Goal: Find specific page/section: Find specific page/section

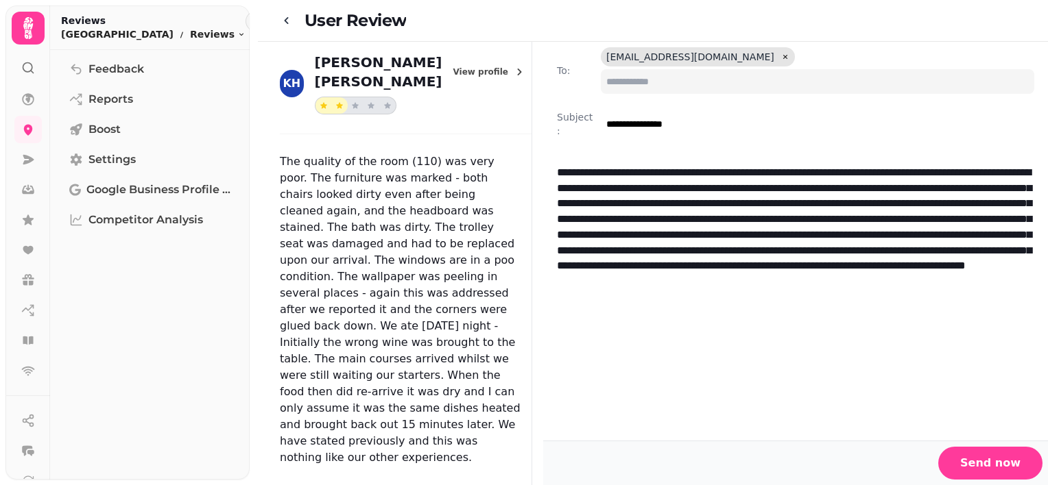
click at [279, 17] on div "User Review [GEOGRAPHIC_DATA]" at bounding box center [653, 20] width 790 height 38
click at [288, 22] on icon "go-back" at bounding box center [287, 21] width 14 height 14
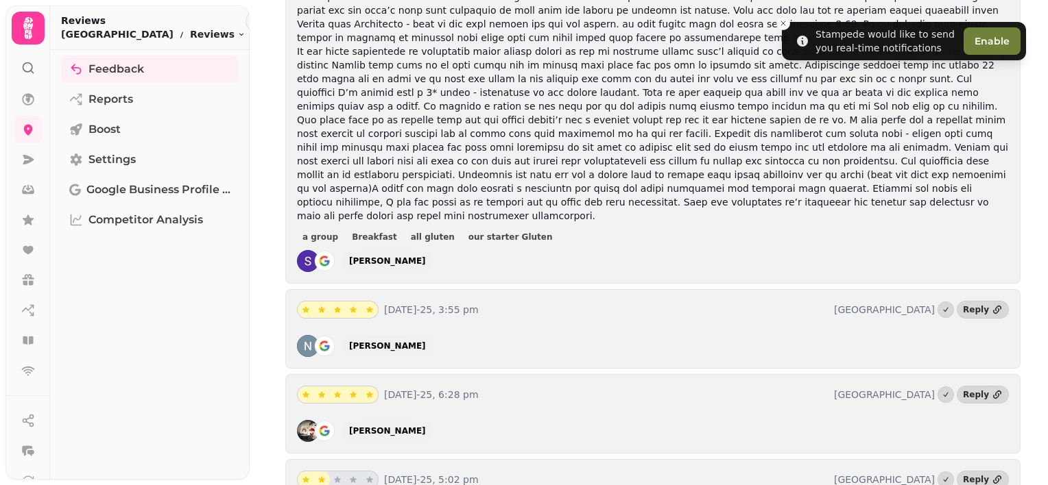
scroll to position [1303, 0]
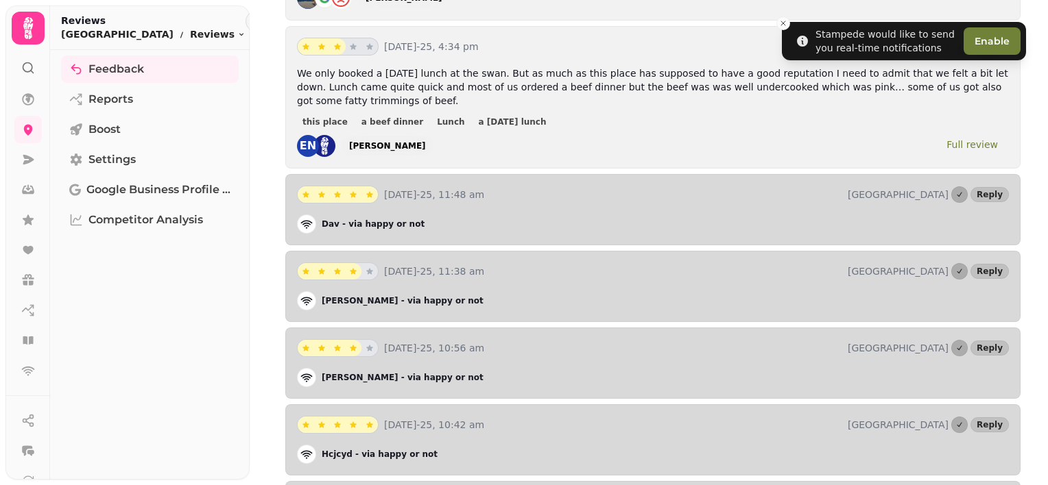
scroll to position [3114, 0]
